Goal: Task Accomplishment & Management: Manage account settings

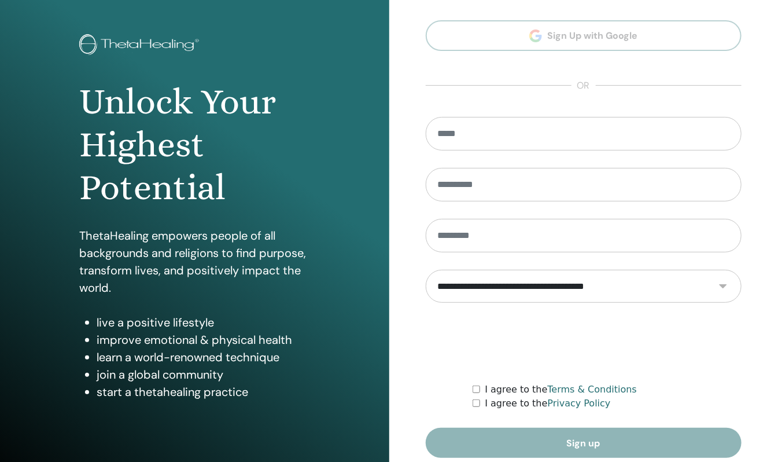
scroll to position [93, 0]
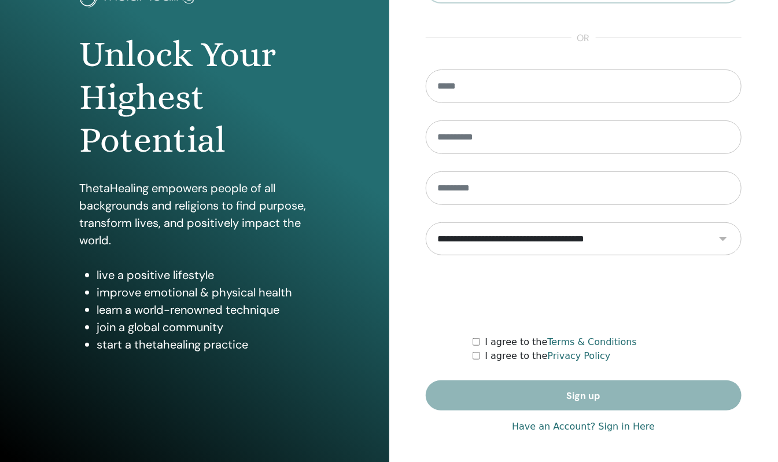
type input "**********"
click at [581, 423] on link "Have an Account? Sign in Here" at bounding box center [583, 427] width 143 height 14
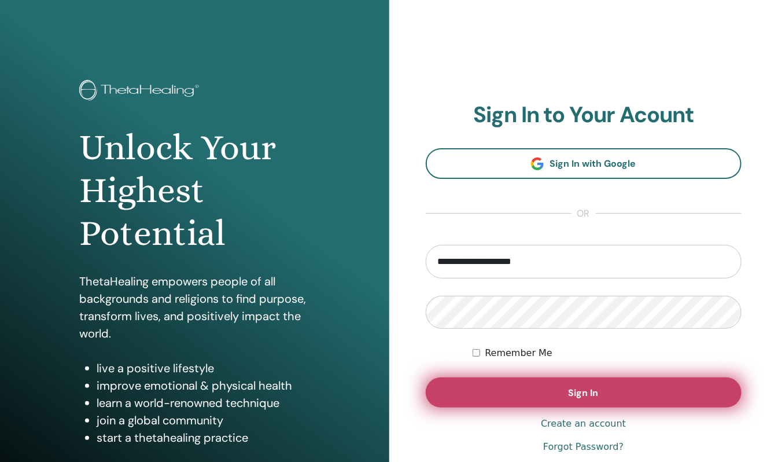
click at [568, 397] on button "Sign In" at bounding box center [584, 392] width 317 height 30
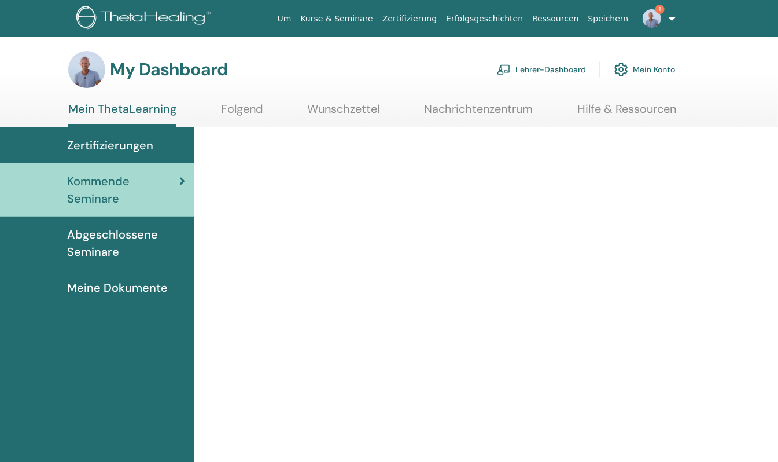
click at [546, 73] on link "Lehrer-Dashboard" at bounding box center [541, 69] width 89 height 25
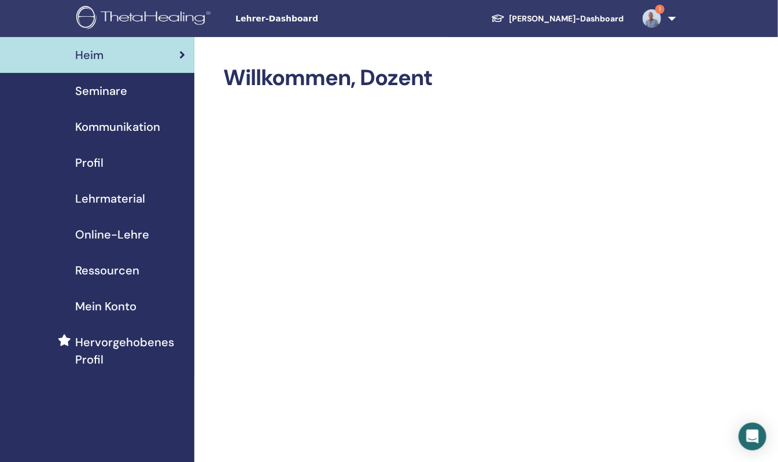
click at [92, 90] on span "Seminare" at bounding box center [101, 90] width 52 height 17
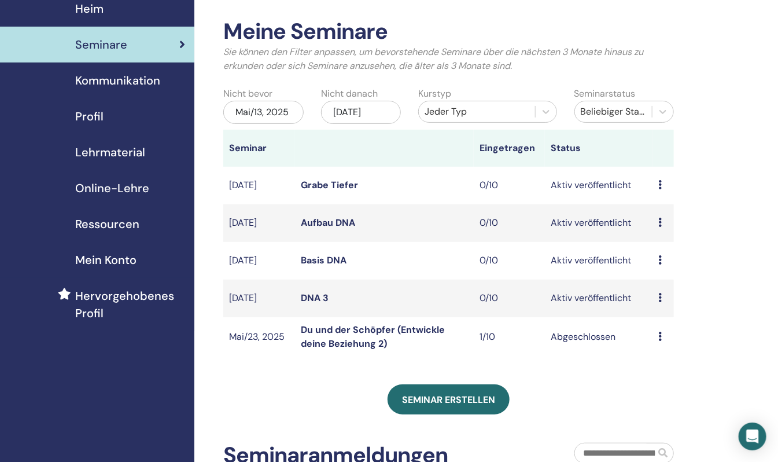
scroll to position [115, 0]
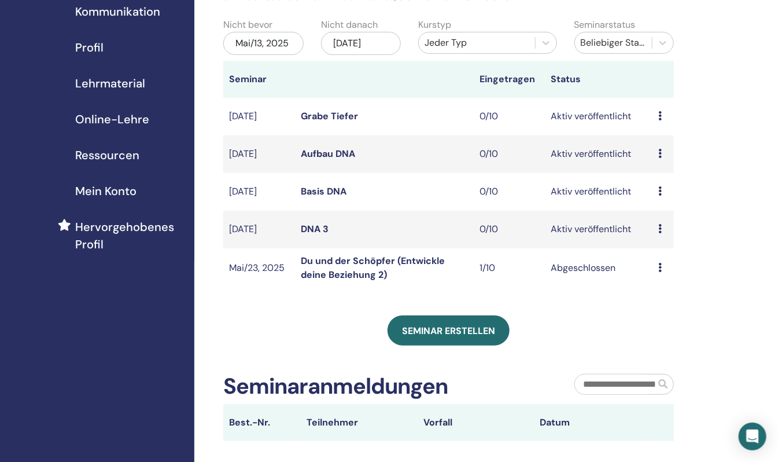
click at [313, 228] on link "DNA 3" at bounding box center [315, 229] width 28 height 12
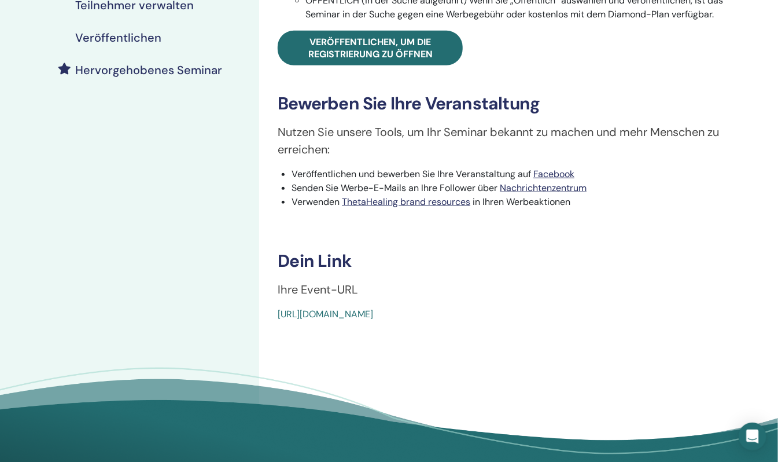
scroll to position [347, 0]
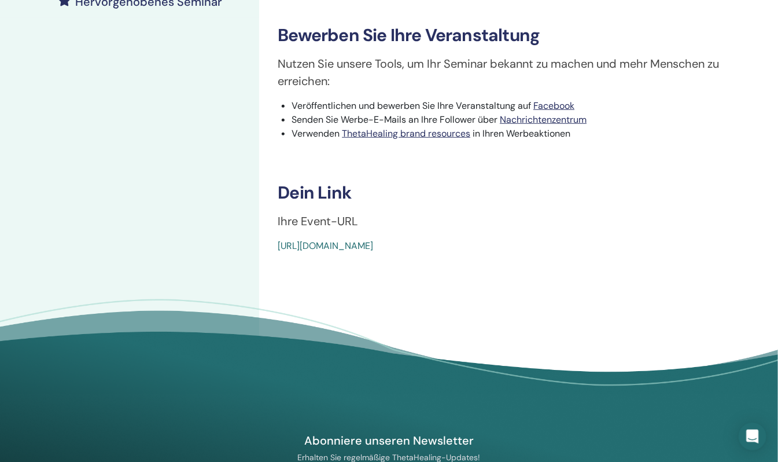
drag, startPoint x: 574, startPoint y: 253, endPoint x: 271, endPoint y: 254, distance: 303.2
click at [271, 254] on div "DNA 3 Ereignistyp Online Ereignisstatus Aktiv veröffentlicht Anmeldungen 0/10 V…" at bounding box center [518, 52] width 519 height 724
drag, startPoint x: 271, startPoint y: 254, endPoint x: 331, endPoint y: 244, distance: 61.1
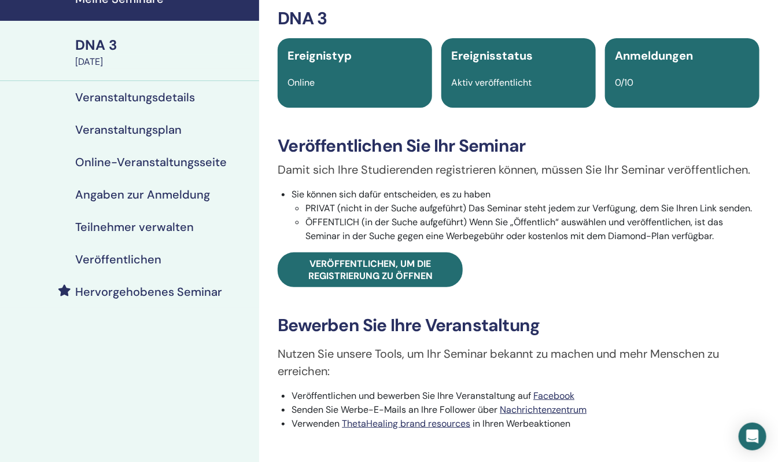
scroll to position [0, 0]
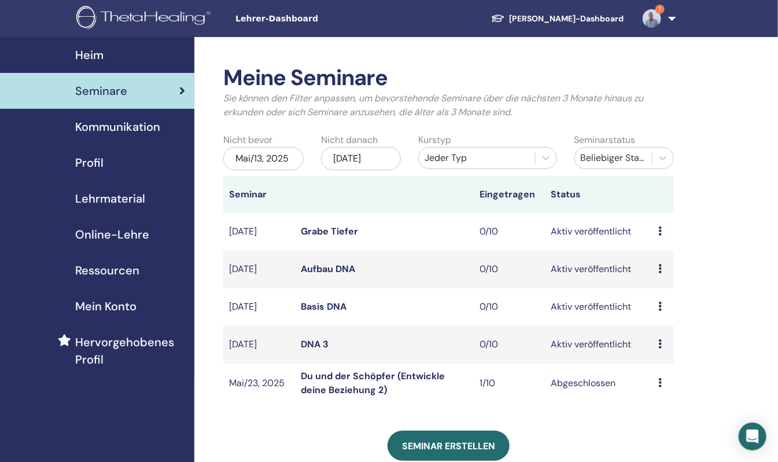
click at [672, 16] on link "1" at bounding box center [657, 18] width 47 height 37
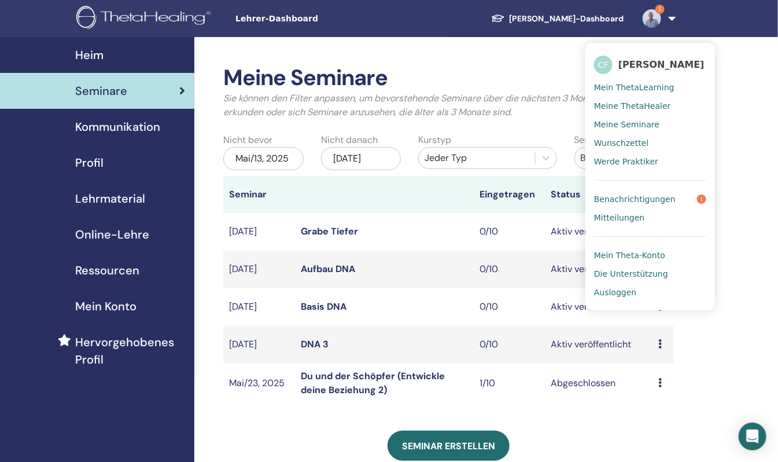
click at [616, 297] on span "Ausloggen" at bounding box center [615, 292] width 42 height 10
